Goal: Browse casually: Explore the website without a specific task or goal

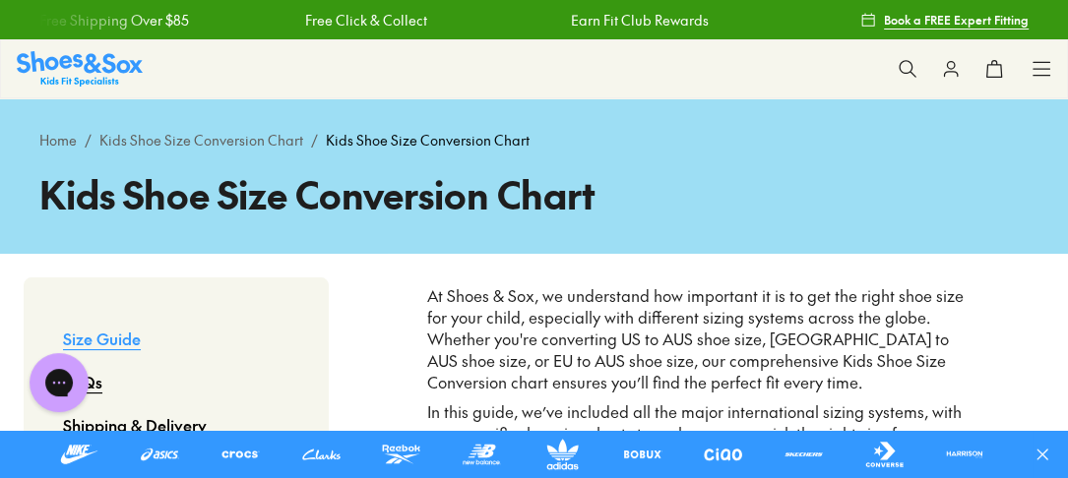
click at [770, 350] on p "At Shoes & Sox, we understand how important it is to get the right shoe size fo…" at bounding box center [698, 339] width 542 height 108
drag, startPoint x: 87, startPoint y: 68, endPoint x: 91, endPoint y: 80, distance: 12.4
click at [89, 70] on img at bounding box center [80, 68] width 126 height 34
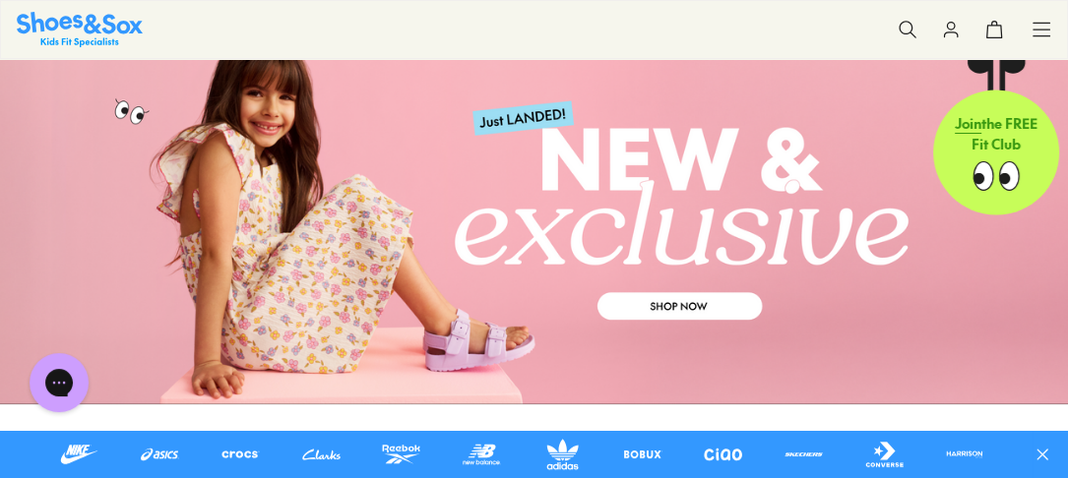
click at [651, 321] on link at bounding box center [534, 212] width 1068 height 385
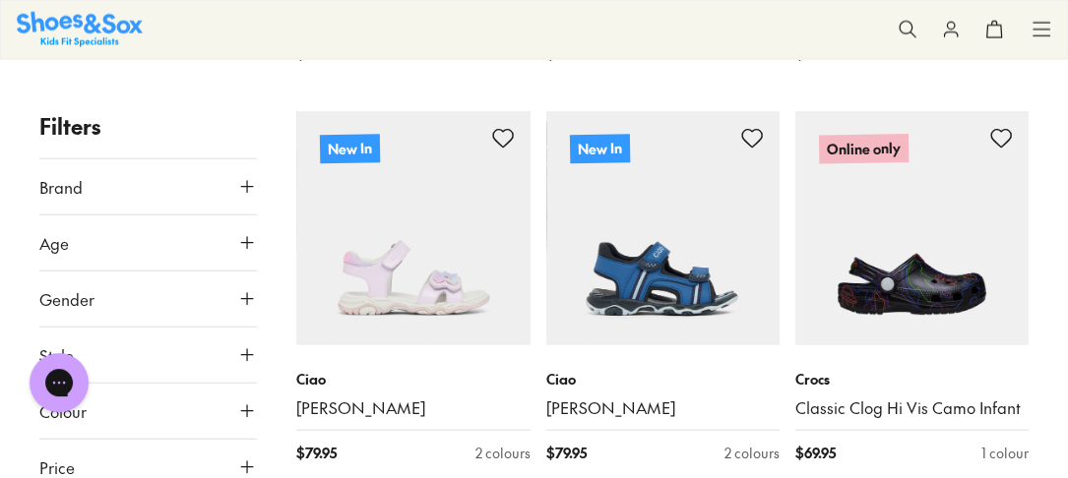
scroll to position [3543, 0]
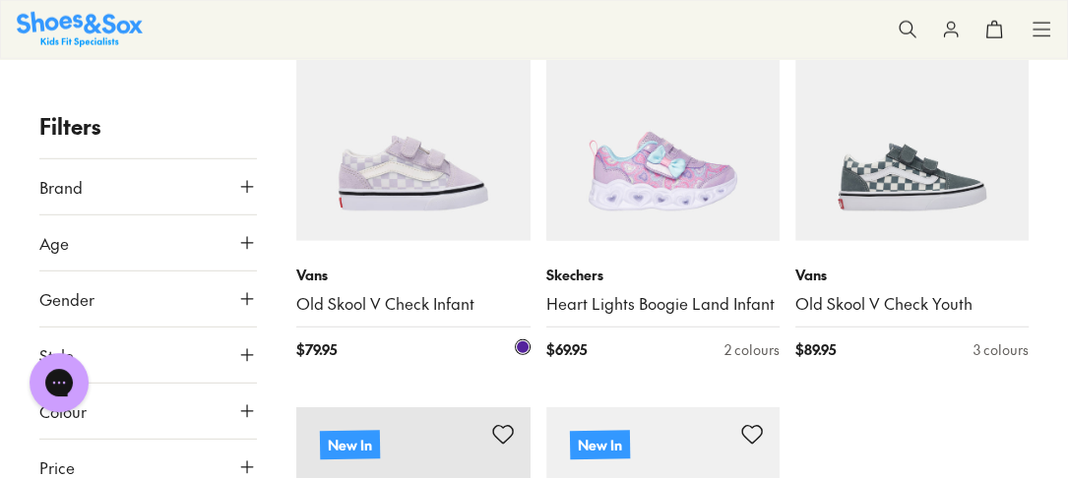
scroll to position [4409, 0]
